Goal: Transaction & Acquisition: Purchase product/service

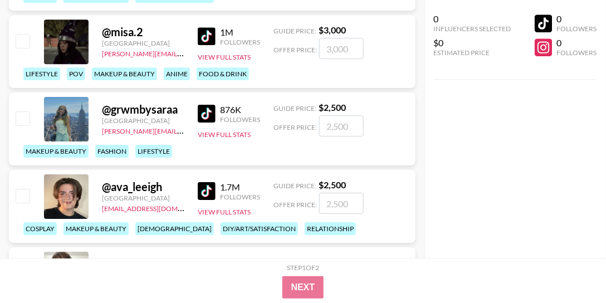
scroll to position [1998, 0]
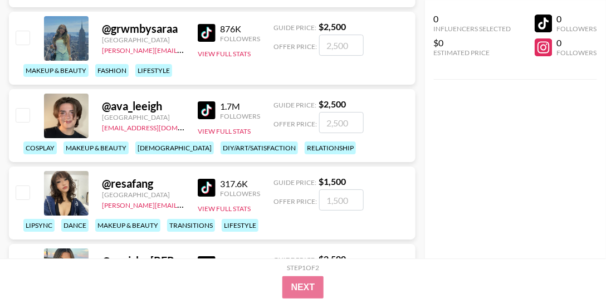
click at [500, 122] on div "0 Influencers Selected $0 Estimated Price 0 Followers 0 Followers" at bounding box center [515, 129] width 182 height 258
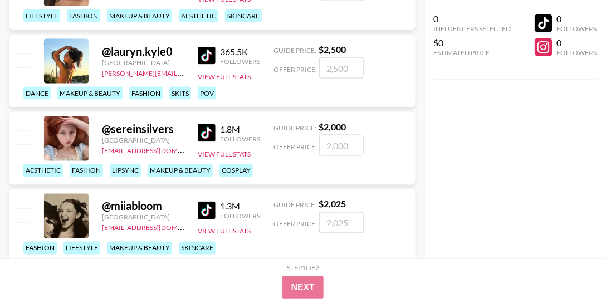
scroll to position [4640, 0]
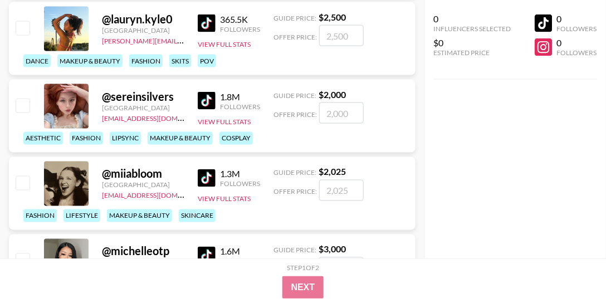
drag, startPoint x: 485, startPoint y: 143, endPoint x: 437, endPoint y: 172, distance: 56.4
click at [485, 144] on div "0 Influencers Selected $0 Estimated Price 0 Followers 0 Followers" at bounding box center [515, 129] width 182 height 258
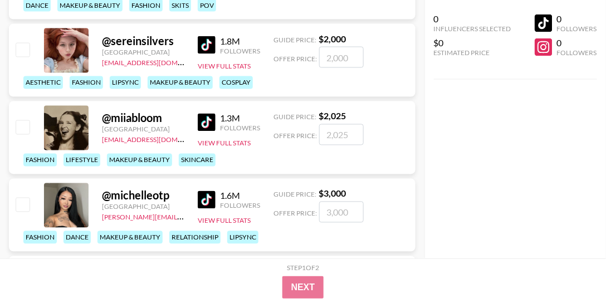
scroll to position [4703, 0]
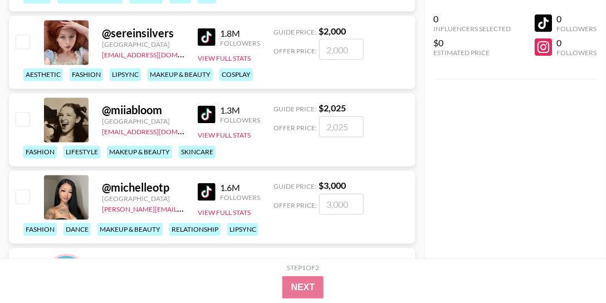
click at [556, 69] on div "0 Influencers Selected $0 Estimated Price 0 Followers 0 Followers" at bounding box center [515, 44] width 163 height 71
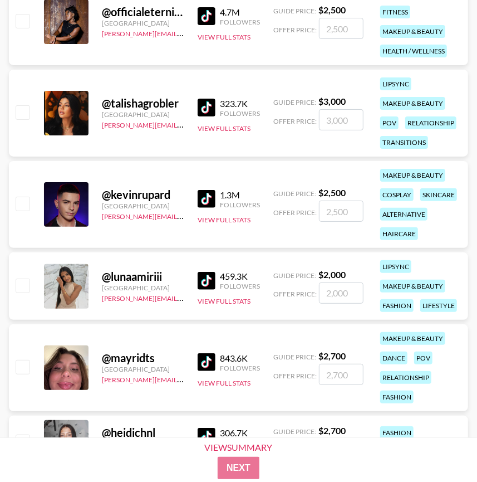
scroll to position [3327, 0]
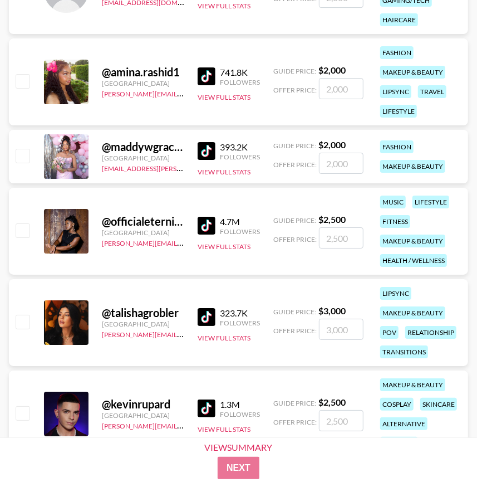
click at [304, 48] on div "@ amina.rashid1 Sweden [PERSON_NAME][EMAIL_ADDRESS][DOMAIN_NAME] 741.8K Followe…" at bounding box center [238, 81] width 459 height 87
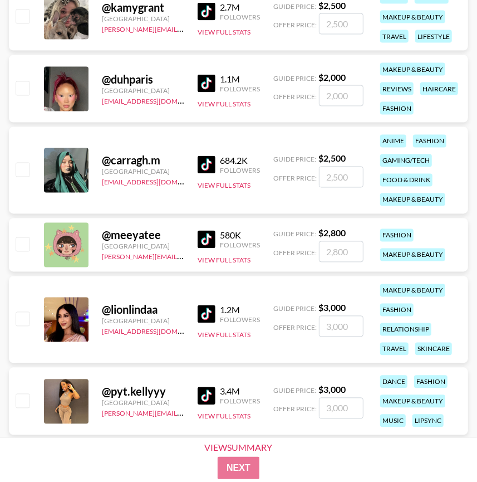
scroll to position [1373, 0]
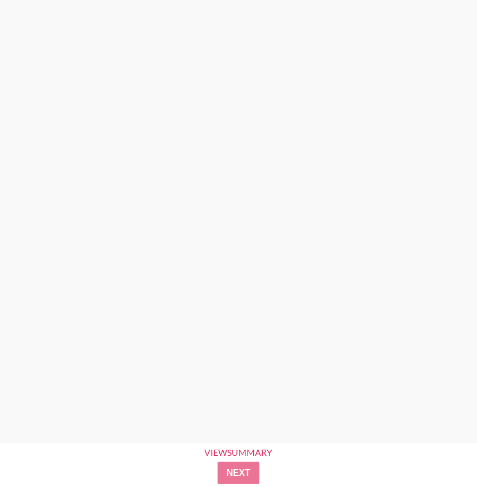
scroll to position [0, 0]
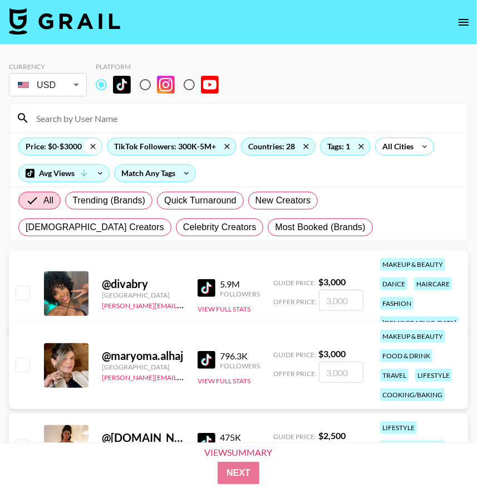
click at [90, 146] on icon at bounding box center [93, 146] width 18 height 17
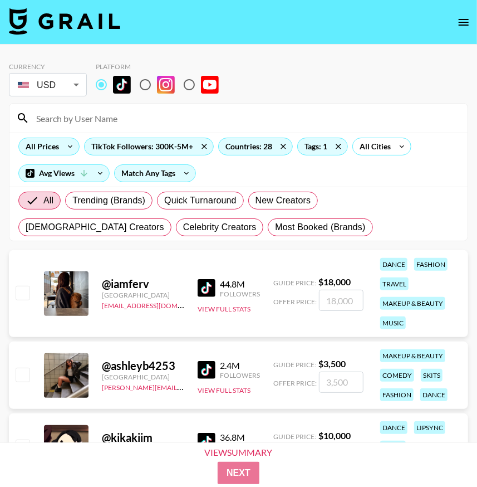
click at [71, 120] on input at bounding box center [246, 118] width 432 height 18
paste input "sonya_styles"
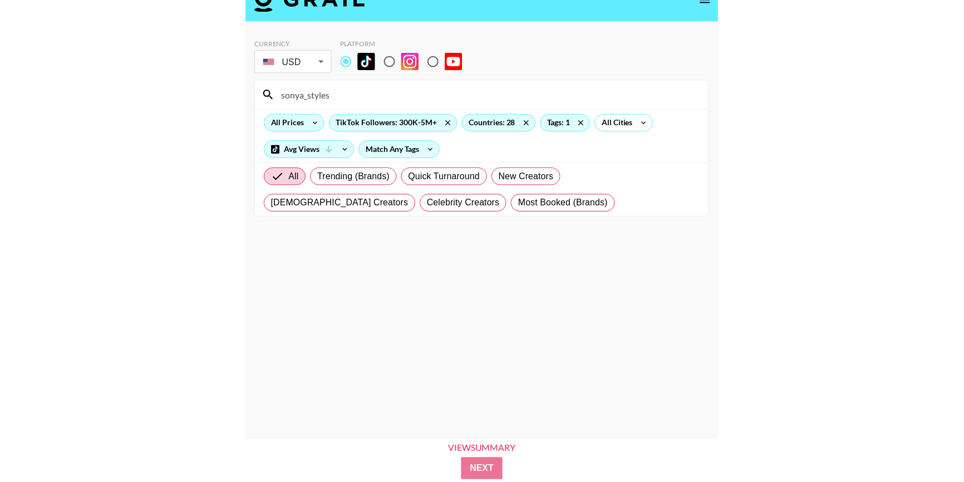
scroll to position [35, 0]
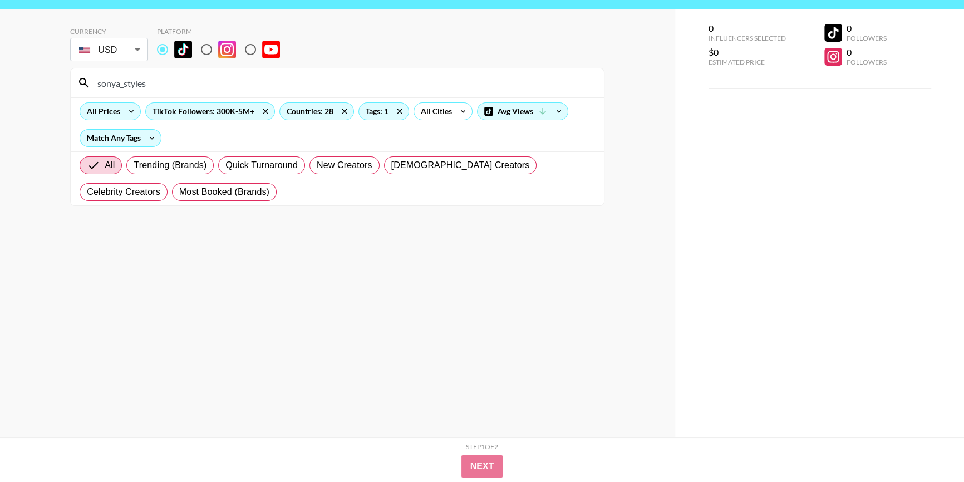
drag, startPoint x: 486, startPoint y: 277, endPoint x: 478, endPoint y: 268, distance: 11.5
click at [483, 272] on section "Currency USD USD ​ Platform sonya_styles All Prices TikTok Followers: 300K-5M+ …" at bounding box center [337, 214] width 535 height 393
click at [257, 109] on icon at bounding box center [266, 111] width 18 height 17
click at [263, 110] on div "Countries: 28" at bounding box center [265, 111] width 74 height 17
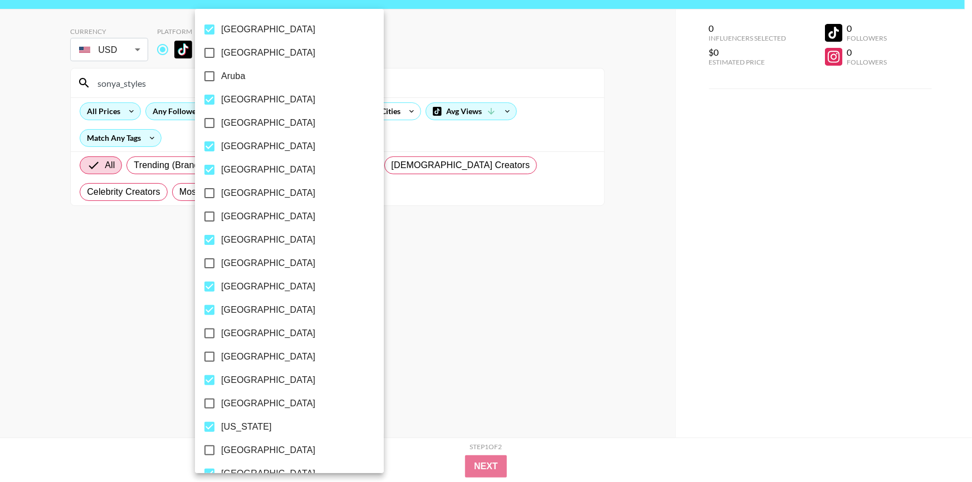
click at [418, 148] on div at bounding box center [486, 241] width 972 height 482
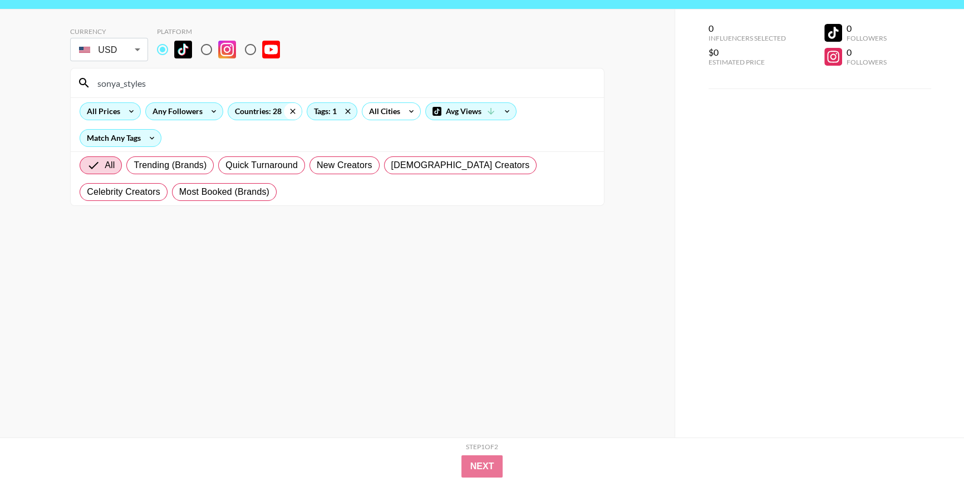
click at [291, 109] on icon at bounding box center [293, 111] width 18 height 17
click at [294, 109] on icon at bounding box center [292, 111] width 18 height 17
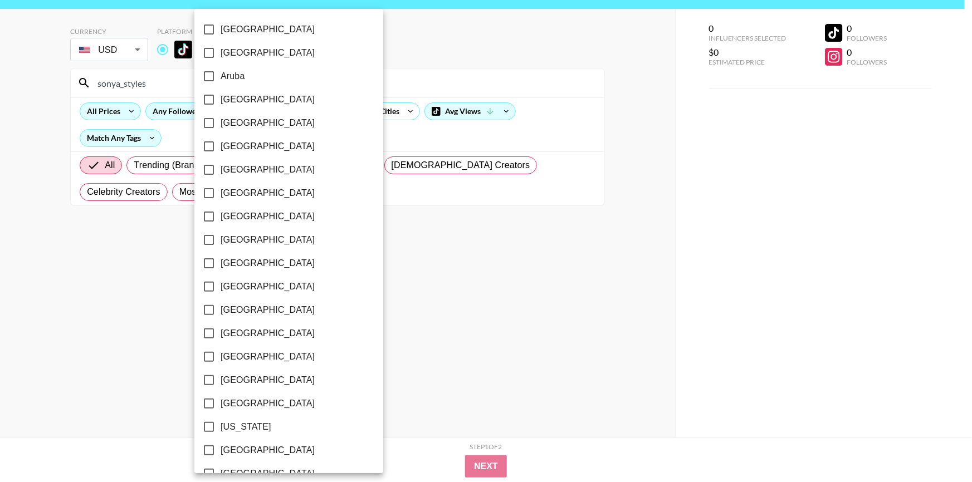
click at [348, 133] on div at bounding box center [486, 241] width 972 height 482
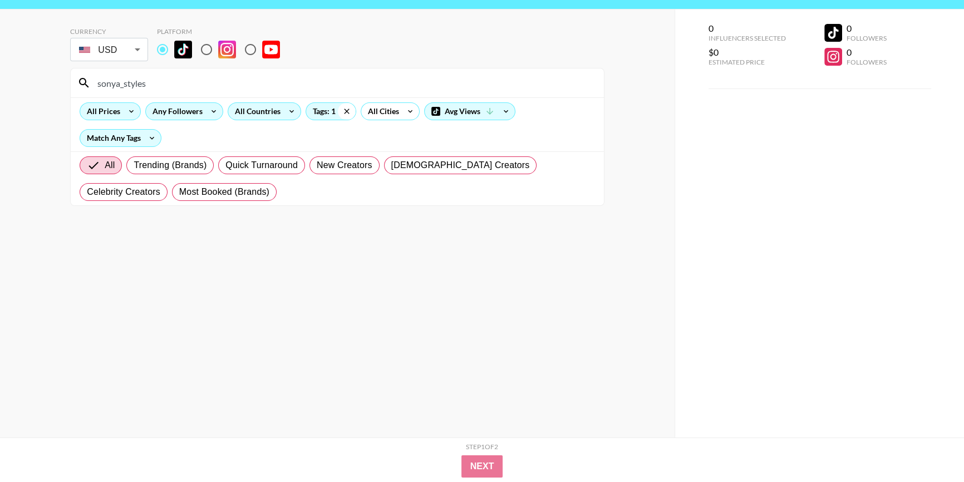
click at [345, 114] on icon at bounding box center [347, 111] width 18 height 17
click at [131, 84] on input "sonya_styles" at bounding box center [344, 83] width 507 height 18
click at [275, 84] on input "sonya_styles" at bounding box center [344, 83] width 507 height 18
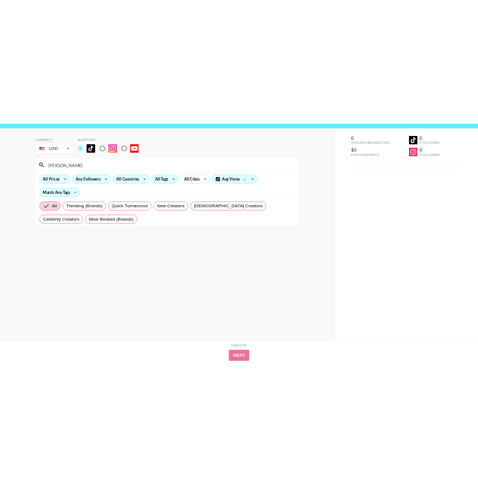
scroll to position [2, 0]
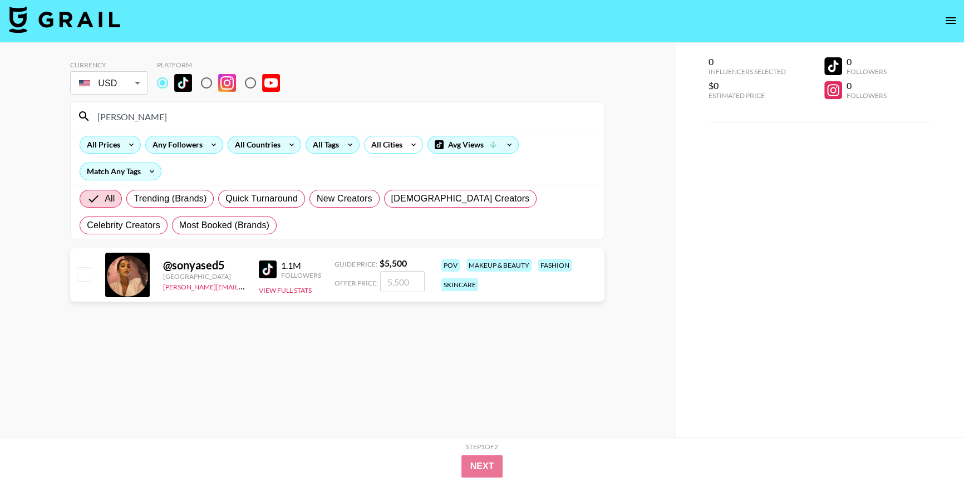
type input "[PERSON_NAME]"
click at [267, 267] on img at bounding box center [268, 270] width 18 height 18
